Goal: Feedback & Contribution: Contribute content

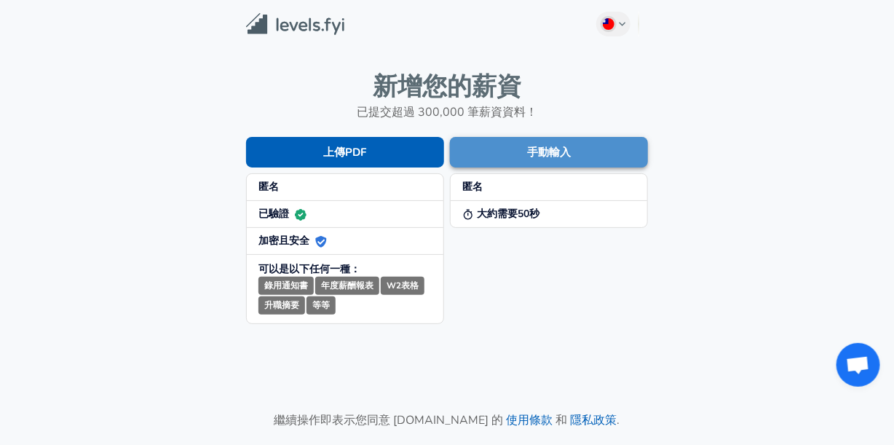
click at [492, 154] on button "手動輸入" at bounding box center [549, 152] width 198 height 31
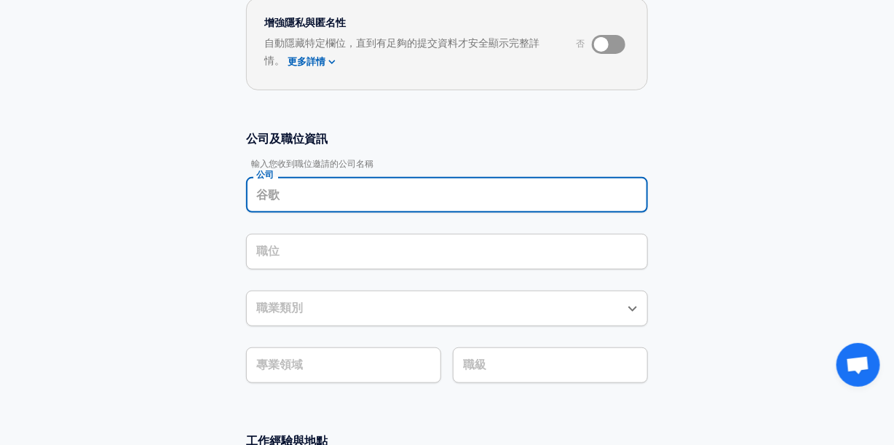
click at [320, 184] on input "公司" at bounding box center [447, 195] width 389 height 23
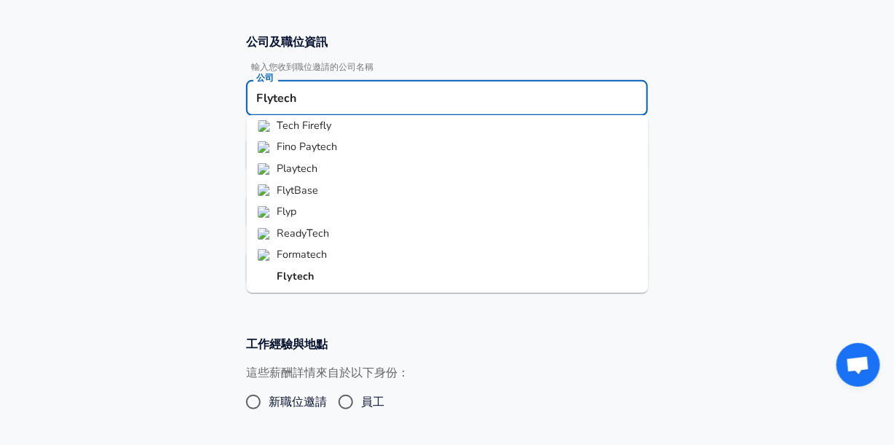
scroll to position [306, 0]
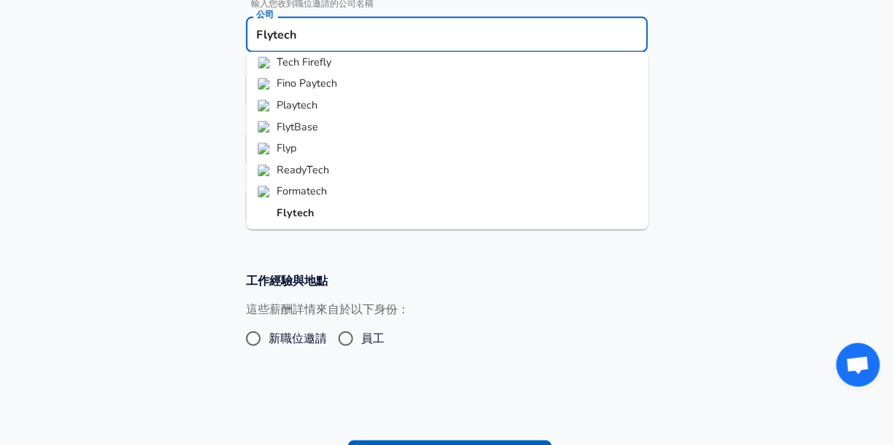
click at [304, 210] on strong "Flytech" at bounding box center [295, 212] width 37 height 15
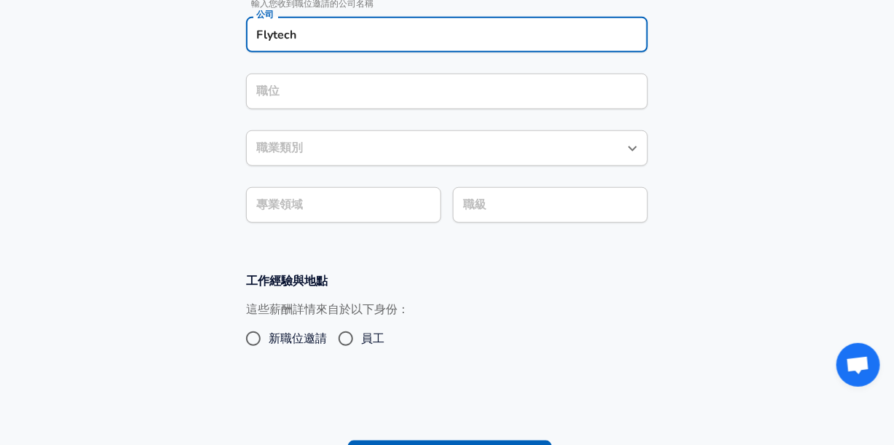
click at [332, 106] on div "職位" at bounding box center [447, 92] width 402 height 36
type input "Flytech"
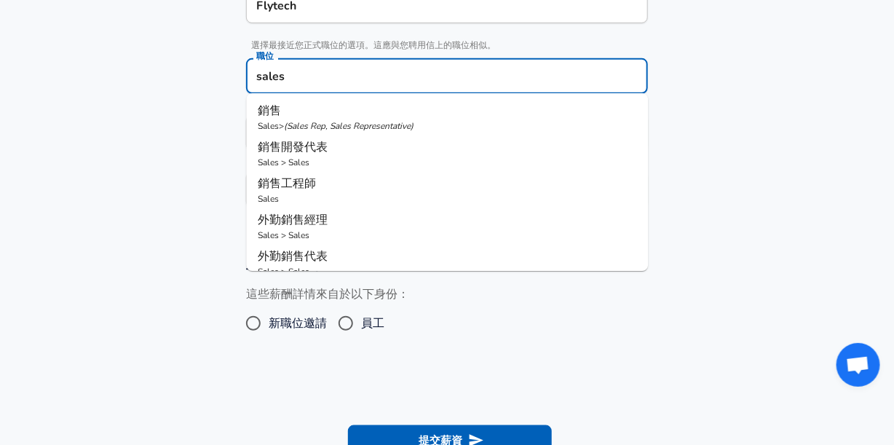
click at [300, 127] on p "( Sales Rep, Sales Representative )" at bounding box center [350, 126] width 130 height 12
type input "銷售"
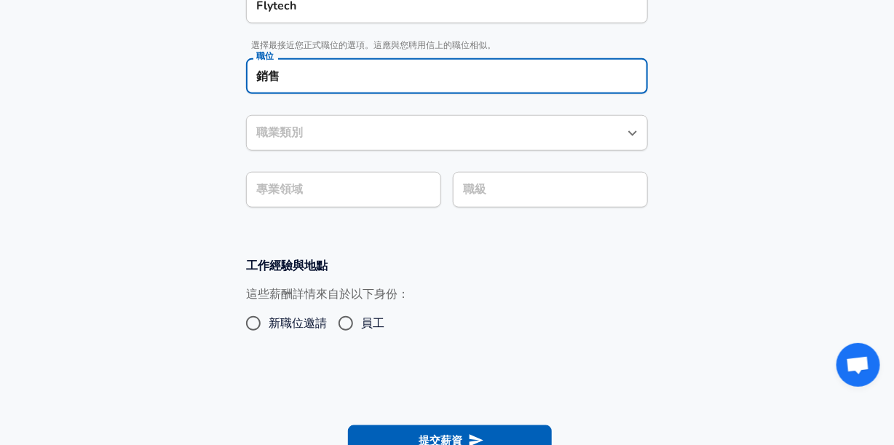
type input "銷售"
click at [314, 130] on div "銷售 職業類別" at bounding box center [447, 133] width 402 height 36
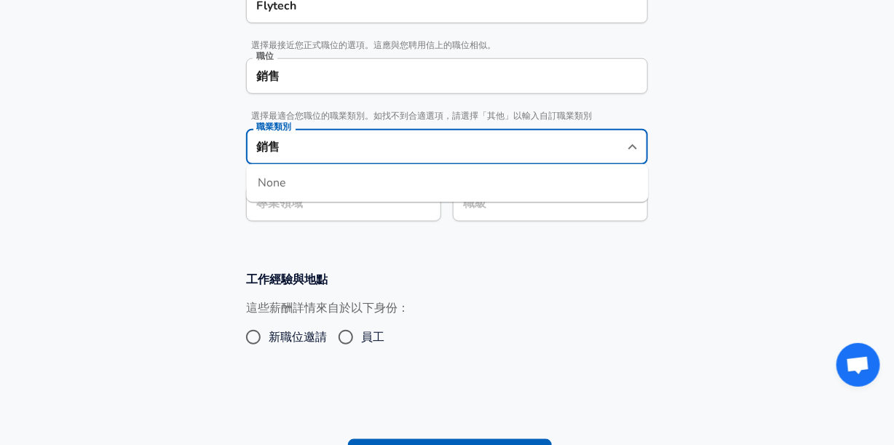
scroll to position [364, 0]
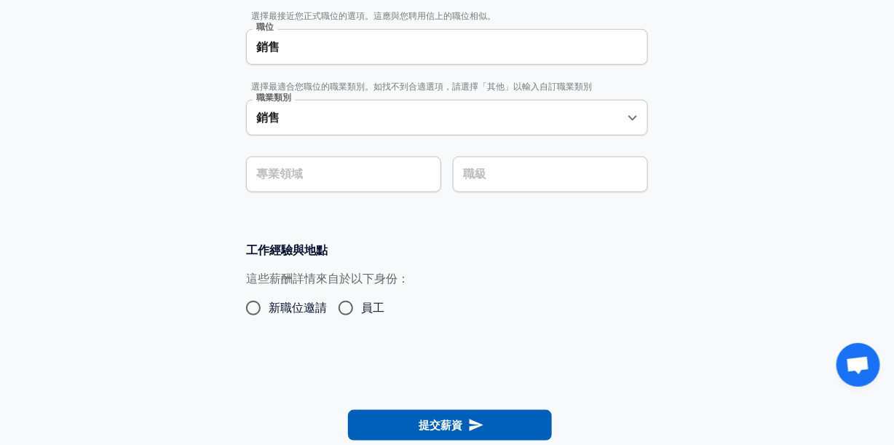
click at [237, 187] on div "專業領域 專業領域" at bounding box center [337, 173] width 207 height 57
click at [306, 164] on section "公司及職位資訊 輸入您收到職位邀請的公司名稱 公司 Flytech 公司 選擇最接近您正式職位的選項。這應與您聘用信上的職位相似。 職位 銷售 職位 選擇最適…" at bounding box center [447, 60] width 894 height 330
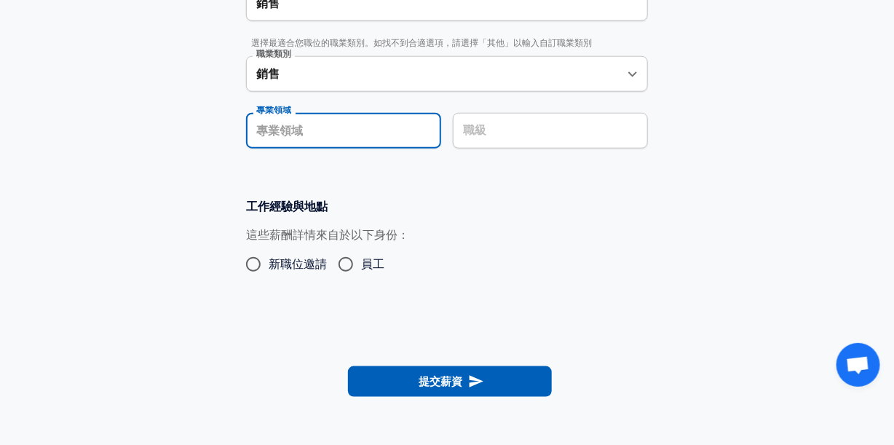
click at [519, 117] on div "職級" at bounding box center [550, 131] width 195 height 36
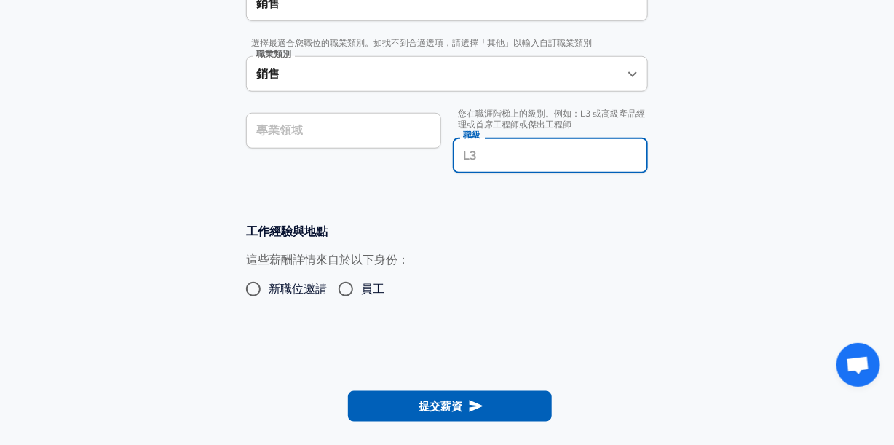
scroll to position [437, 0]
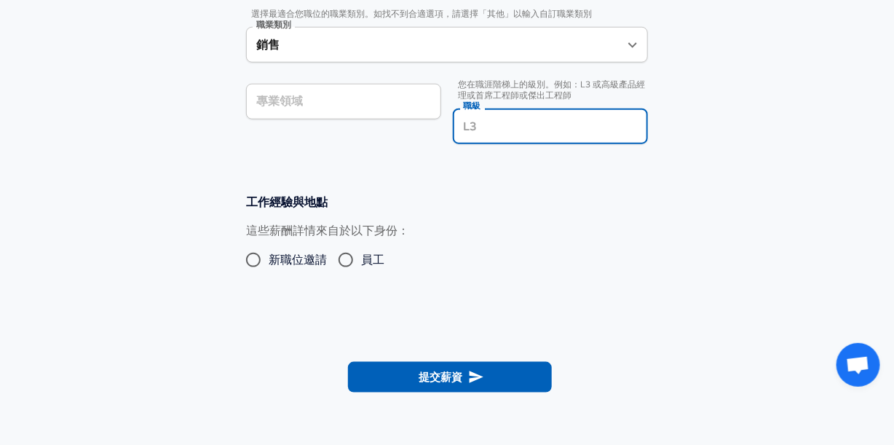
click at [320, 170] on section "公司及職位資訊 輸入您收到職位邀請的公司名稱 公司 Flytech 公司 選擇最接近您正式職位的選項。這應與您聘用信上的職位相似。 職位 銷售 職位 選擇最適…" at bounding box center [447, -1] width 894 height 355
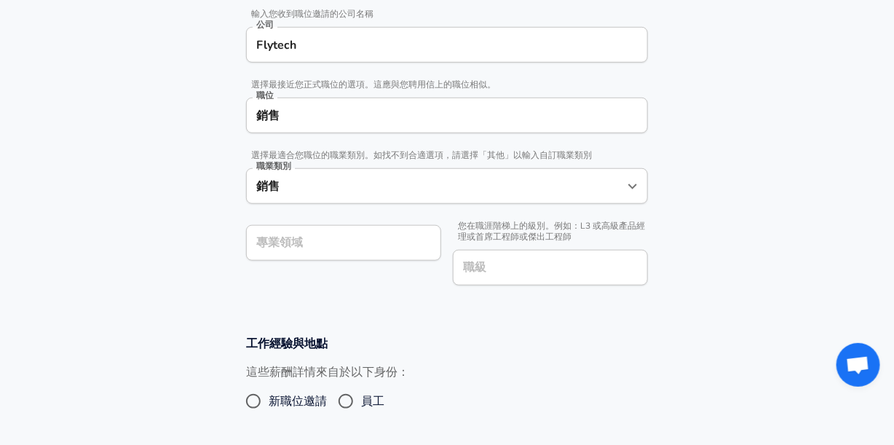
scroll to position [291, 0]
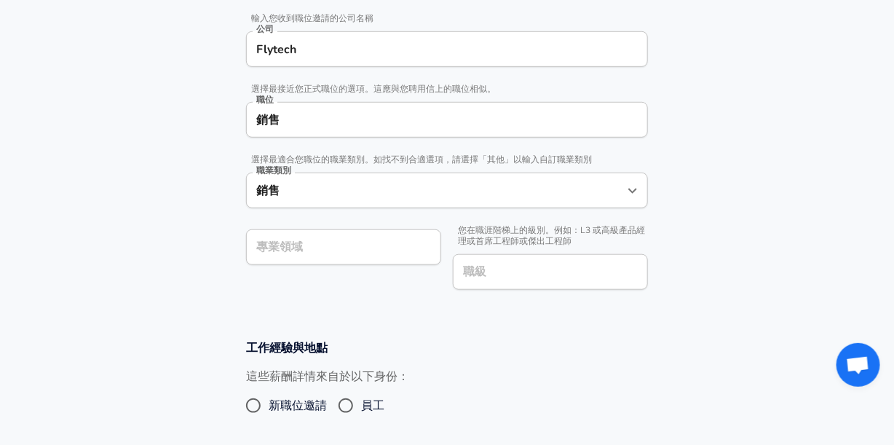
click at [347, 401] on input "員工" at bounding box center [346, 405] width 31 height 23
radio input "true"
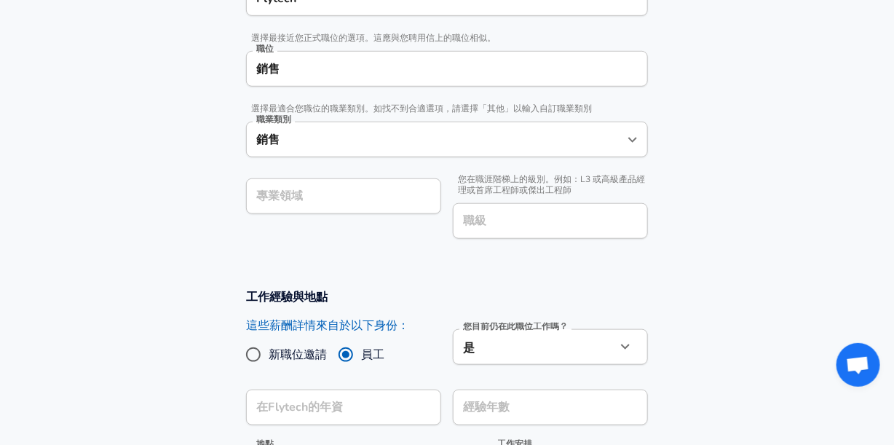
scroll to position [510, 0]
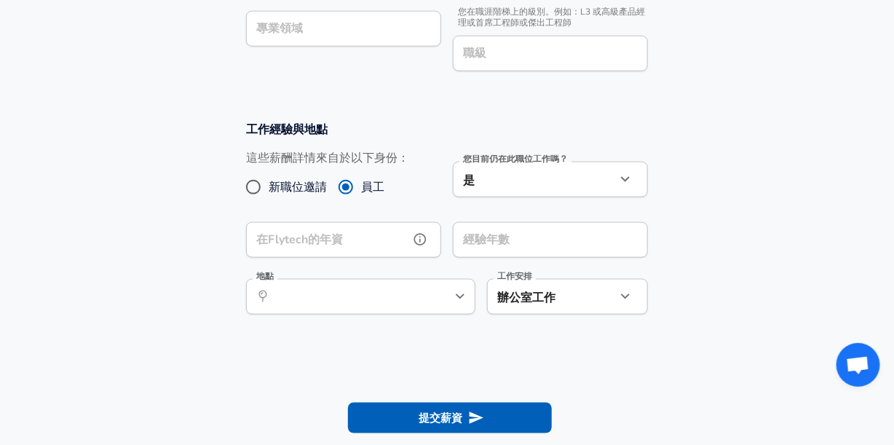
click at [378, 236] on input "在Flytech的年資" at bounding box center [327, 240] width 163 height 36
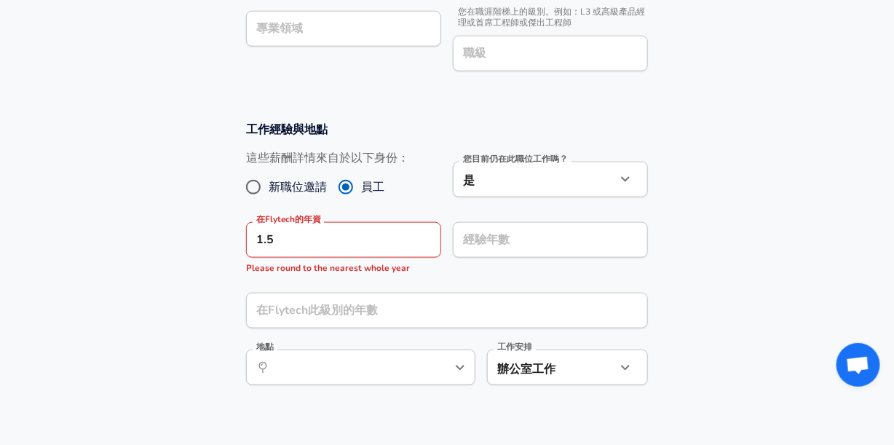
click at [563, 257] on div "經驗年數 經驗年數" at bounding box center [550, 241] width 195 height 39
click at [372, 241] on input "1.5" at bounding box center [327, 240] width 163 height 36
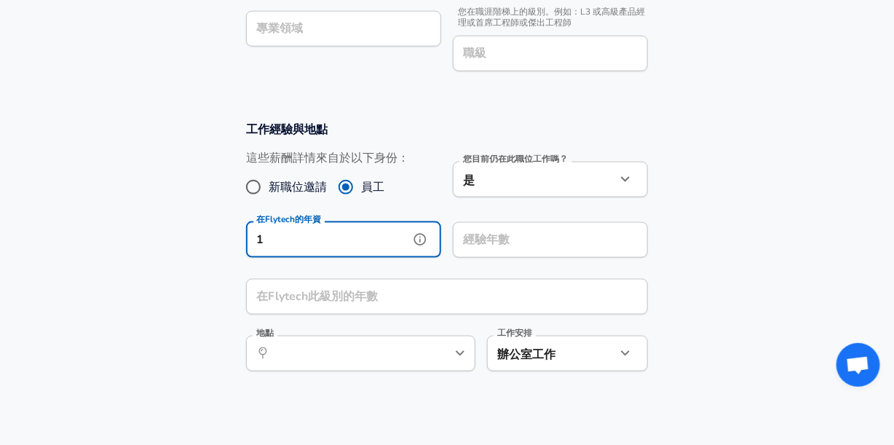
type input "1"
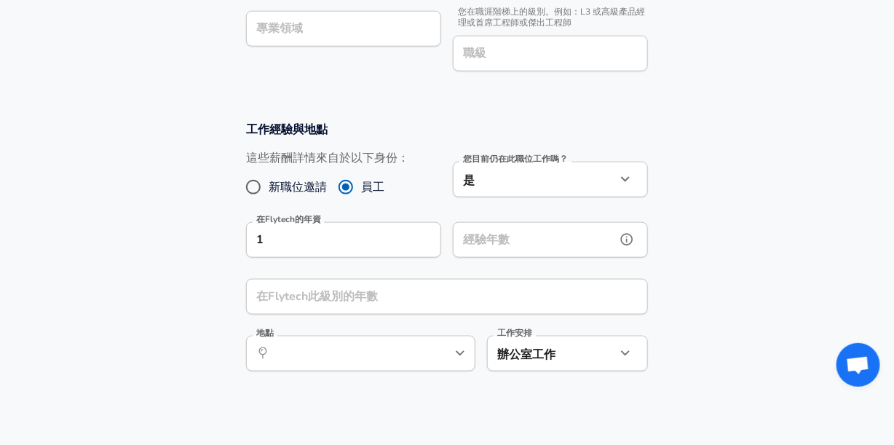
click at [494, 245] on input "經驗年數" at bounding box center [534, 240] width 163 height 36
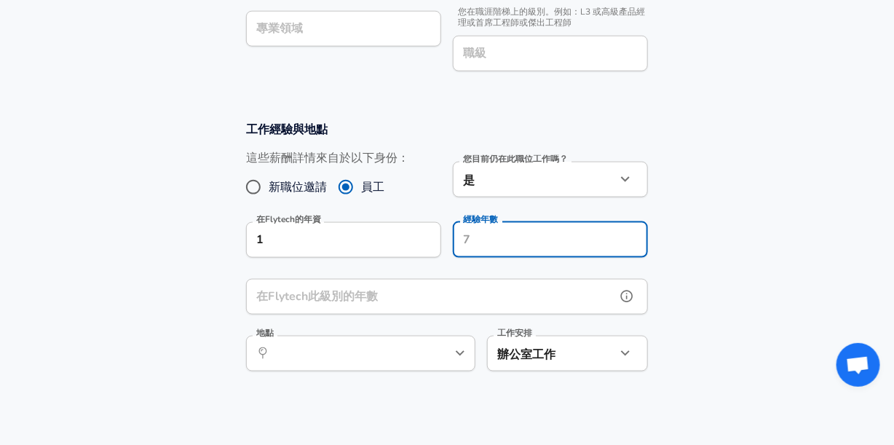
click at [447, 290] on div "工作經驗與地點 這些薪酬詳情來自於以下身份： 新職位邀請 員工 您目前仍在此職位工作嗎？ 是 yes 您目前仍在此職位工作嗎？ 在Flytech的年資 1 在…" at bounding box center [447, 251] width 437 height 260
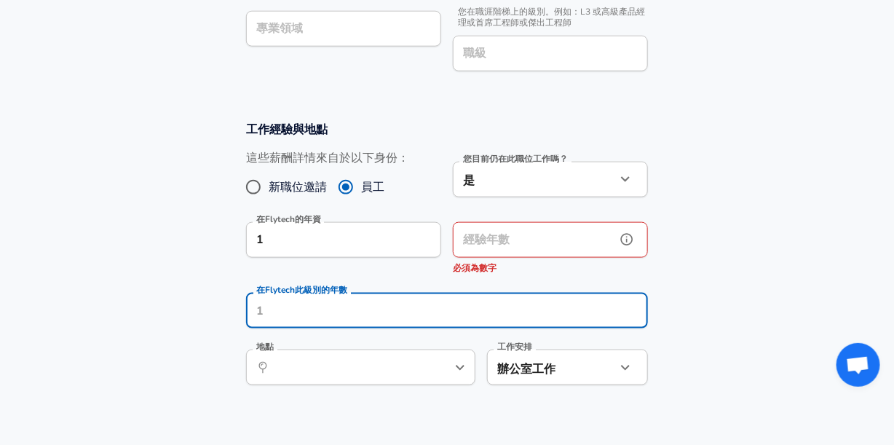
click at [498, 240] on div "經驗年數 經驗年數 必須為數字" at bounding box center [550, 249] width 195 height 54
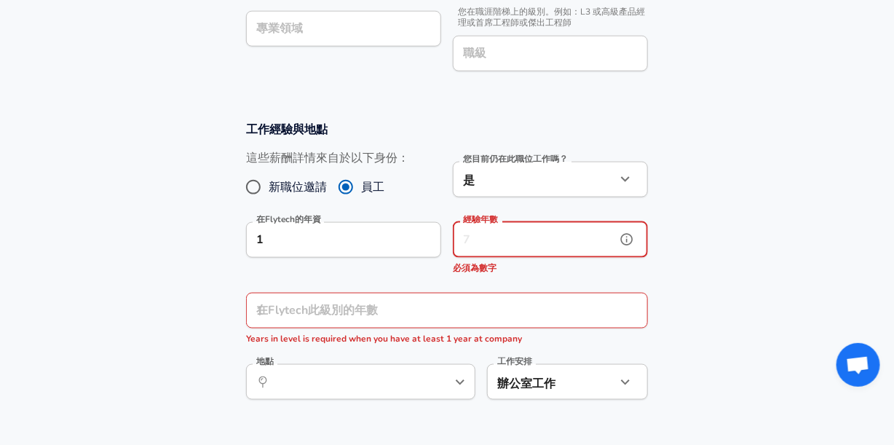
type input "2"
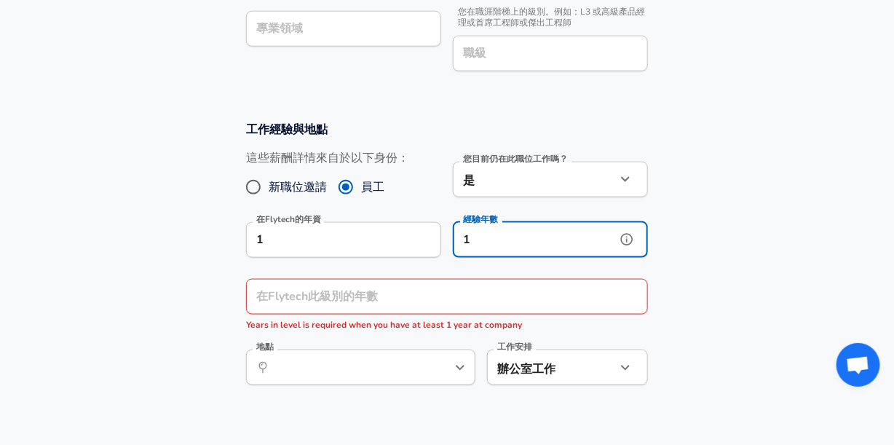
type input "1"
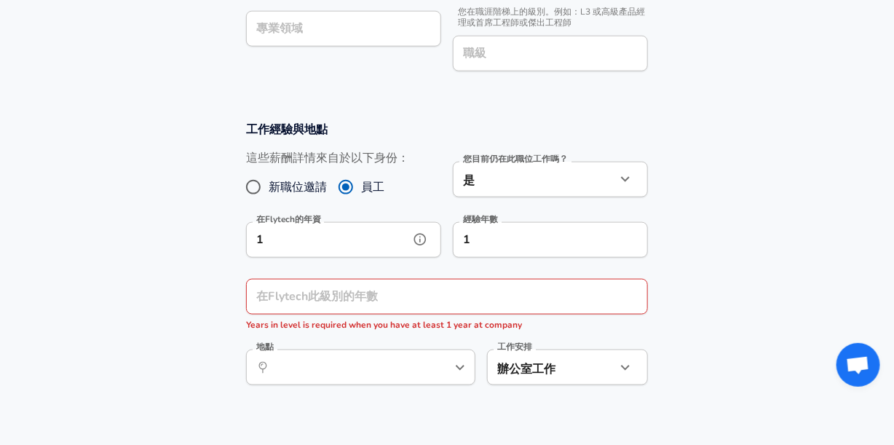
click at [309, 244] on input "1" at bounding box center [327, 240] width 163 height 36
click at [344, 302] on input "在Flytech此級別的年數" at bounding box center [431, 297] width 370 height 36
click at [309, 241] on input "1" at bounding box center [327, 240] width 163 height 36
type input "1"
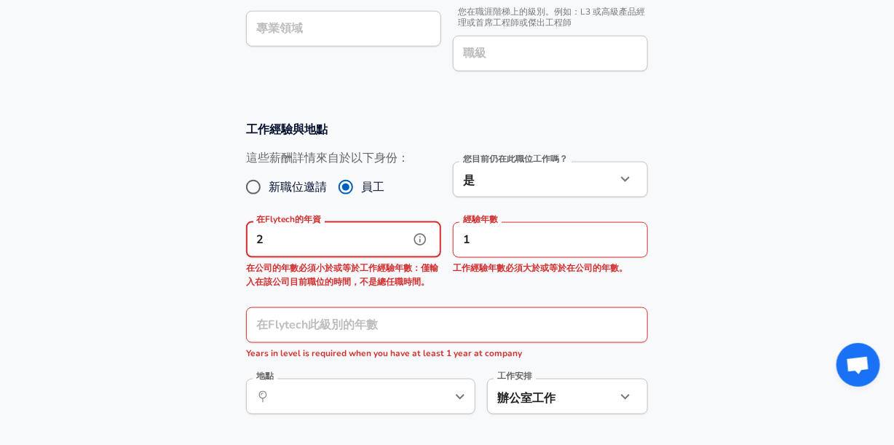
type input "2"
click at [475, 238] on input "1" at bounding box center [534, 240] width 163 height 36
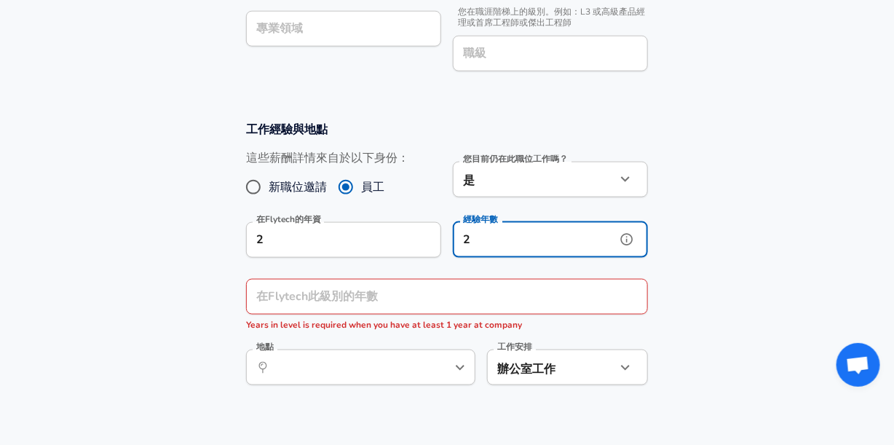
type input "2"
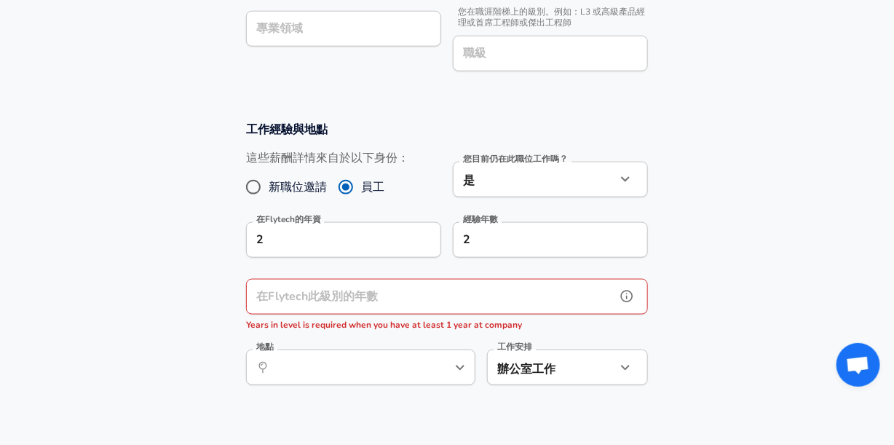
click at [407, 289] on input "在Flytech此級別的年數" at bounding box center [431, 297] width 370 height 36
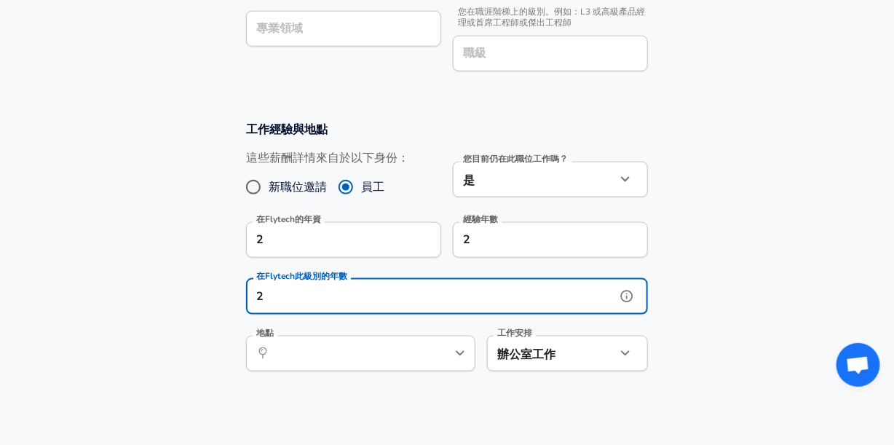
type input "2"
click at [398, 360] on input "地點" at bounding box center [344, 353] width 149 height 23
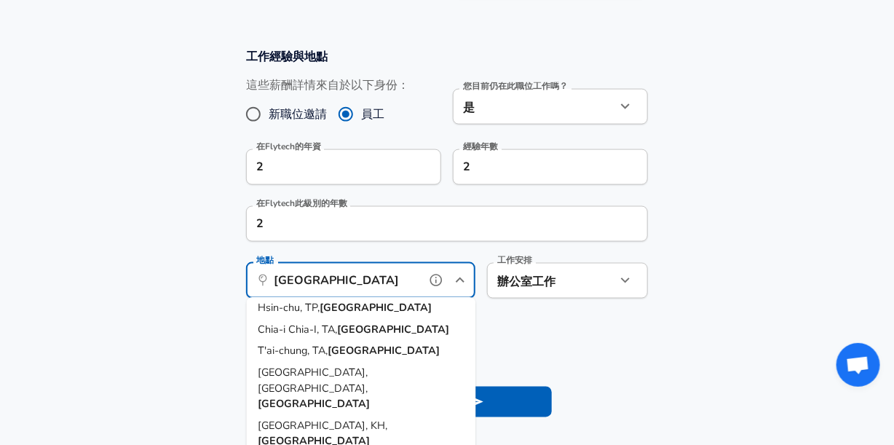
scroll to position [73, 0]
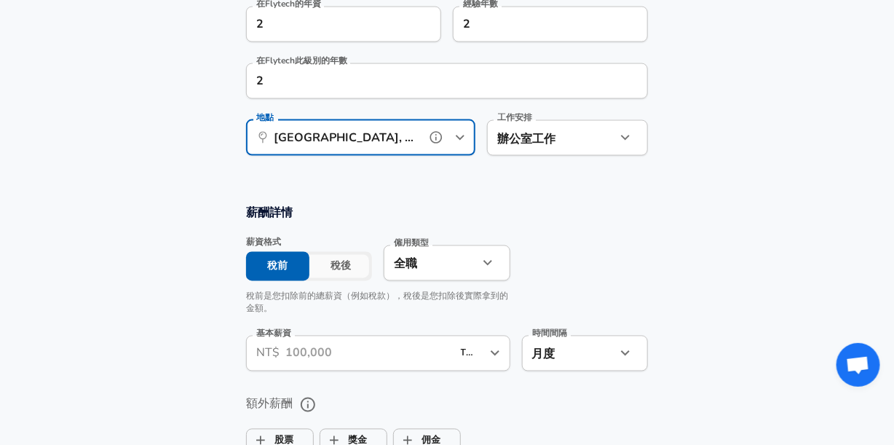
scroll to position [728, 0]
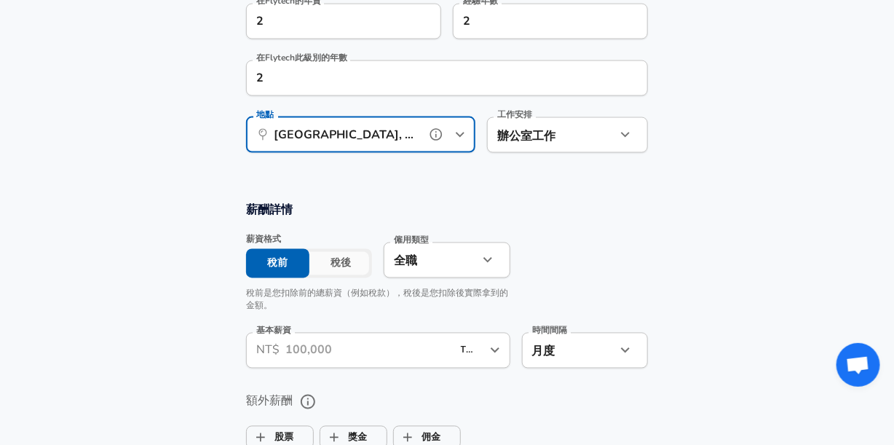
type input "[GEOGRAPHIC_DATA], [GEOGRAPHIC_DATA], [GEOGRAPHIC_DATA]"
click at [350, 268] on button "稅後" at bounding box center [340, 263] width 63 height 29
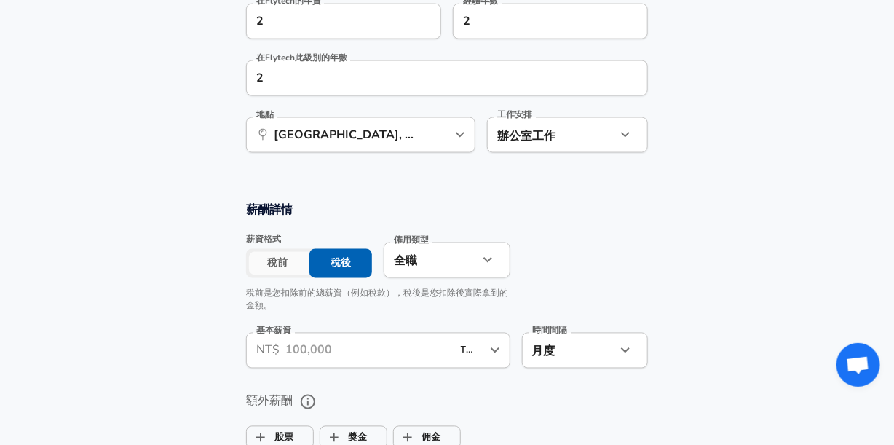
click at [367, 353] on input "基本薪資" at bounding box center [368, 351] width 167 height 36
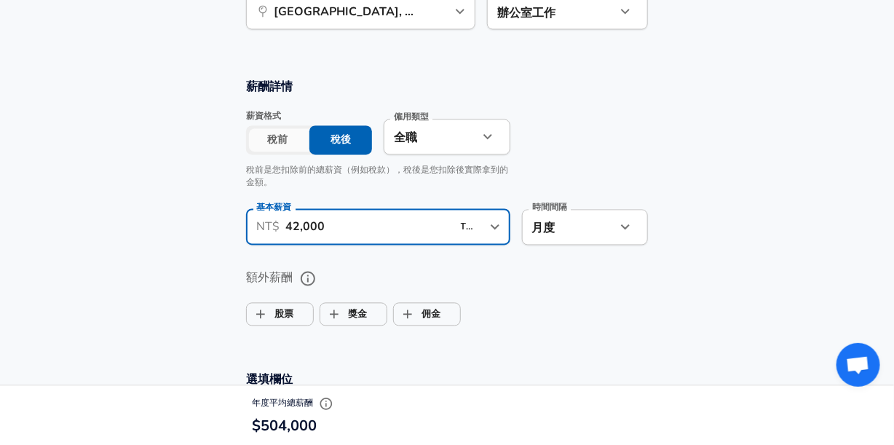
scroll to position [874, 0]
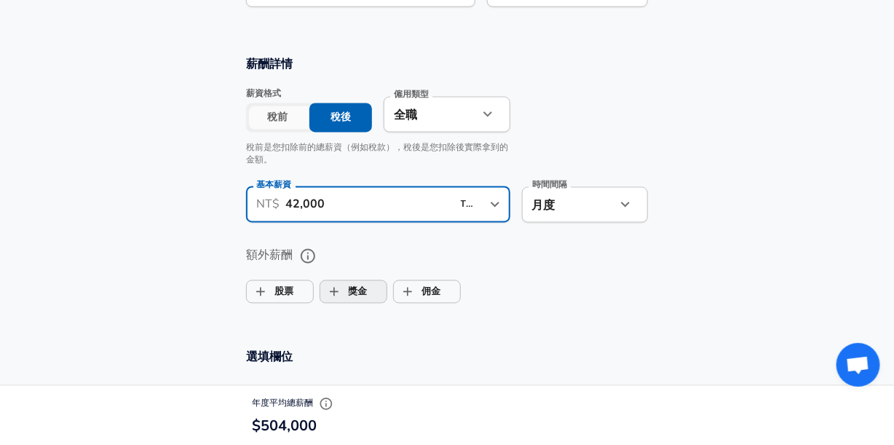
type input "42,000"
click at [331, 293] on input "獎金" at bounding box center [334, 292] width 28 height 28
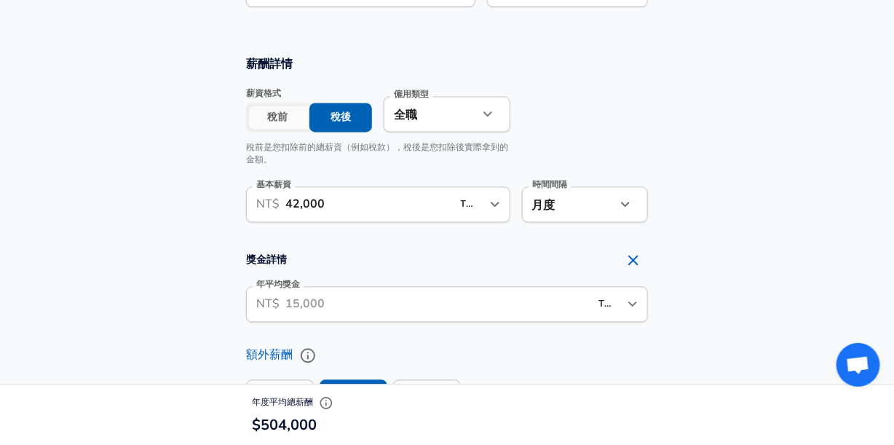
scroll to position [0, 0]
checkbox input "true"
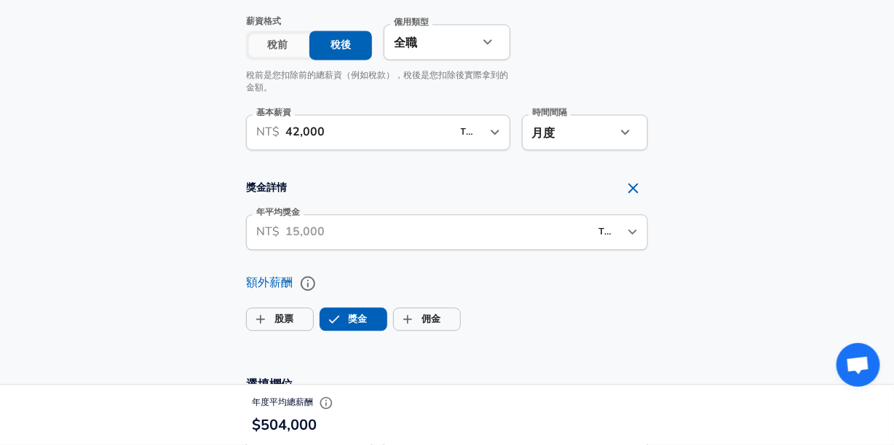
click at [354, 244] on input "年平均獎金" at bounding box center [437, 232] width 304 height 36
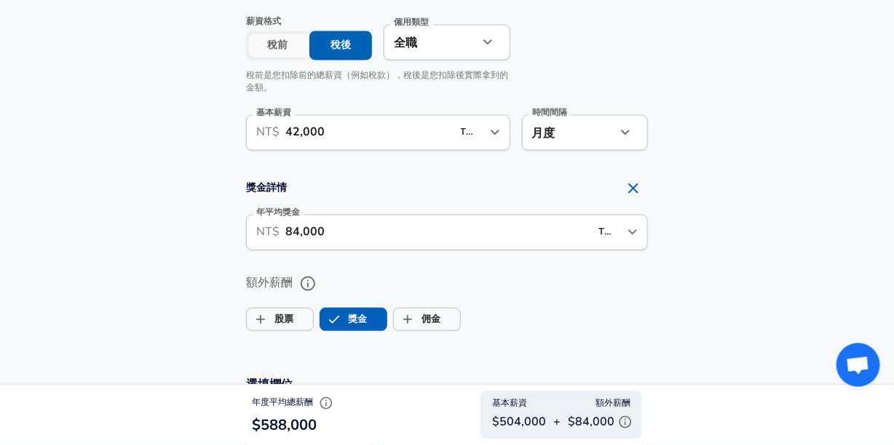
drag, startPoint x: 283, startPoint y: 229, endPoint x: 291, endPoint y: 229, distance: 7.3
click at [291, 229] on div "​ NT$ 84,000 TWD ​ 年平均獎金" at bounding box center [447, 232] width 402 height 36
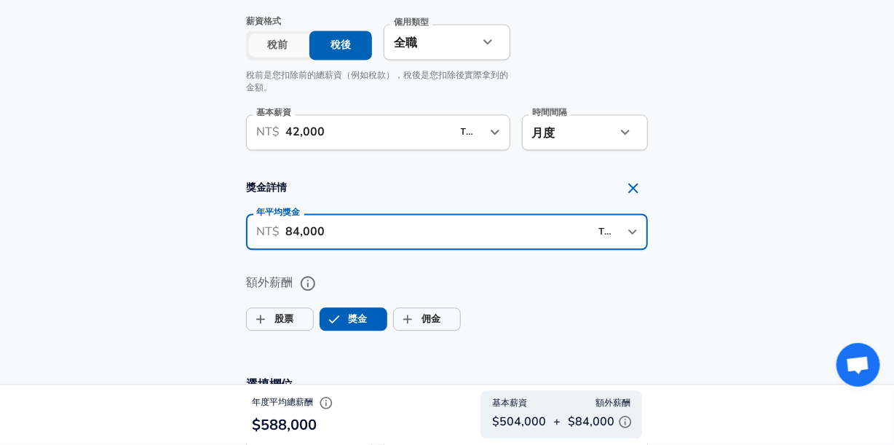
click at [293, 229] on input "84,000" at bounding box center [437, 232] width 304 height 36
drag, startPoint x: 301, startPoint y: 229, endPoint x: 291, endPoint y: 228, distance: 10.3
click at [291, 228] on input "84,000" at bounding box center [437, 232] width 304 height 36
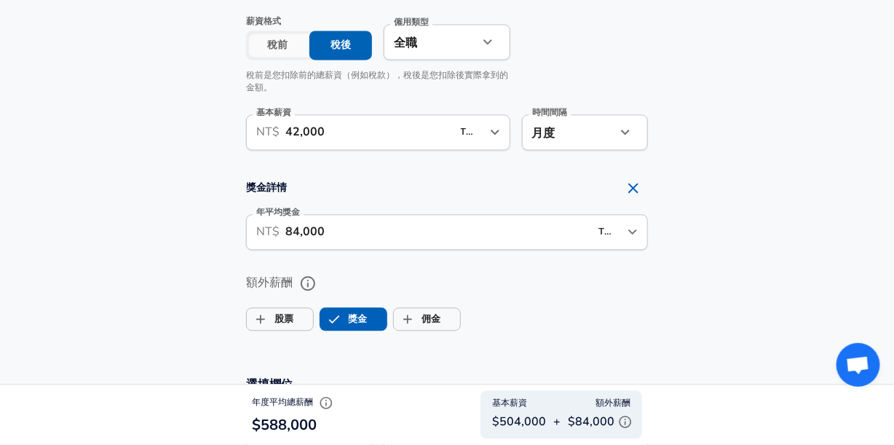
drag, startPoint x: 283, startPoint y: 226, endPoint x: 300, endPoint y: 226, distance: 16.8
click at [300, 226] on div "​ NT$ 84,000 TWD ​ 年平均獎金" at bounding box center [447, 232] width 402 height 36
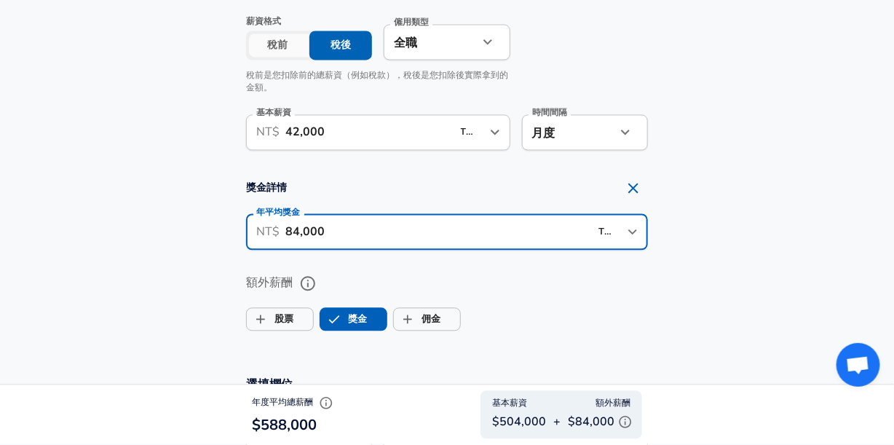
click at [297, 226] on input "84,000" at bounding box center [437, 232] width 304 height 36
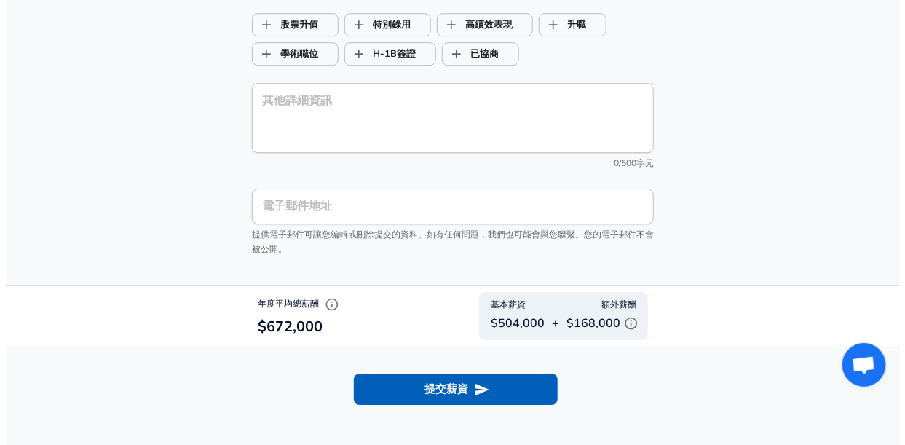
scroll to position [1602, 0]
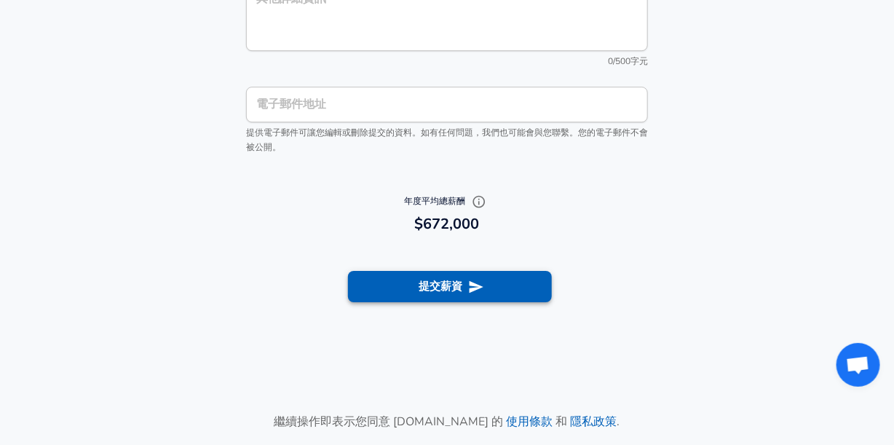
type input "168,000"
click at [439, 289] on button "提交薪資" at bounding box center [450, 286] width 204 height 31
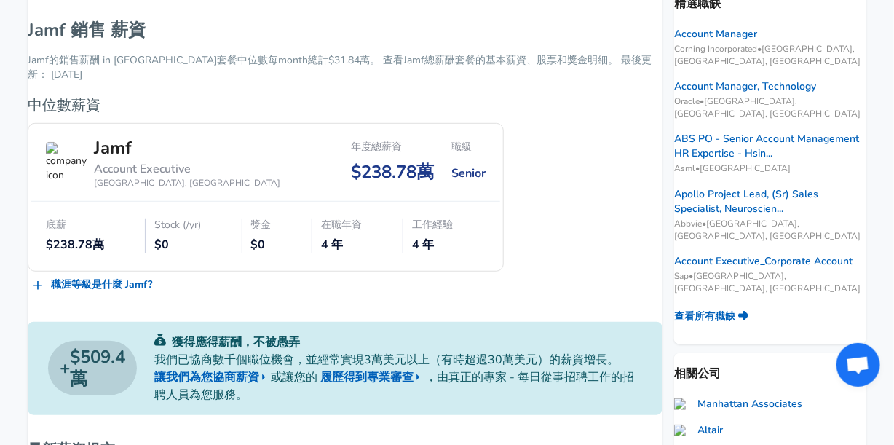
scroll to position [437, 0]
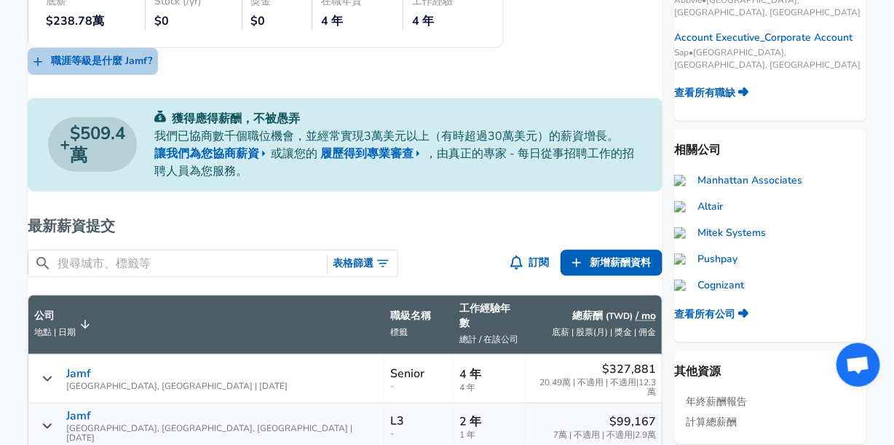
click at [158, 60] on link "職涯等級是什麼 Jamf ?" at bounding box center [93, 61] width 130 height 27
